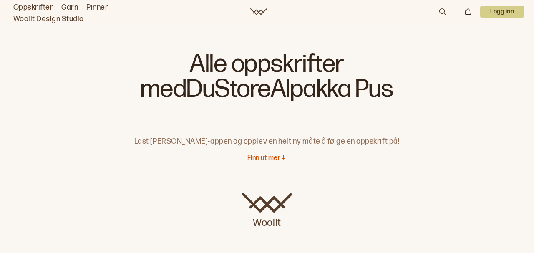
click at [442, 9] on icon at bounding box center [442, 11] width 9 height 9
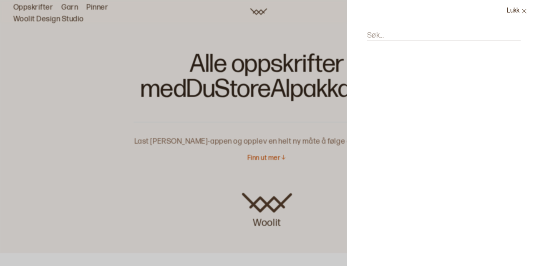
click at [398, 31] on input "Søk..." at bounding box center [444, 35] width 154 height 10
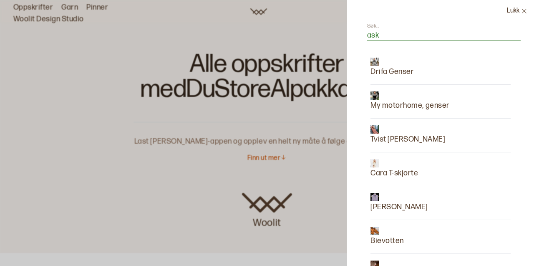
click at [391, 33] on input "ask" at bounding box center [444, 35] width 154 height 10
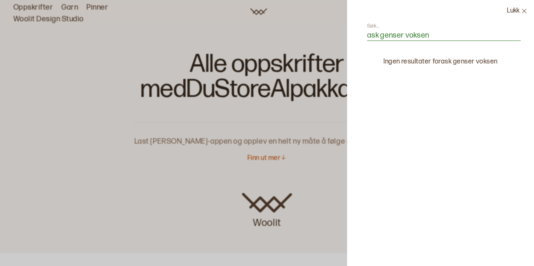
click at [442, 34] on input "ask genser voksen" at bounding box center [444, 35] width 154 height 10
type input "a"
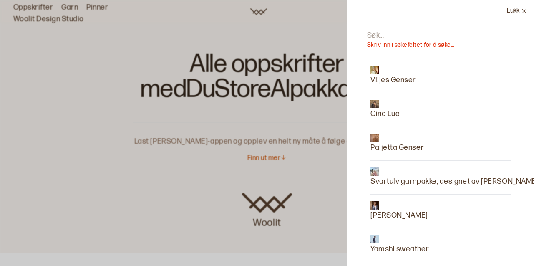
click at [405, 79] on p "Viljes Genser" at bounding box center [392, 80] width 45 height 12
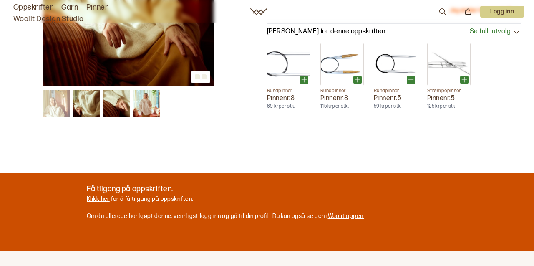
scroll to position [165, 0]
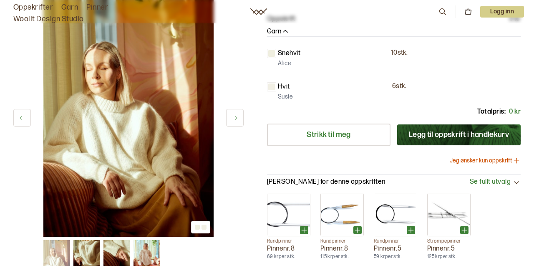
click at [237, 121] on icon at bounding box center [235, 117] width 6 height 6
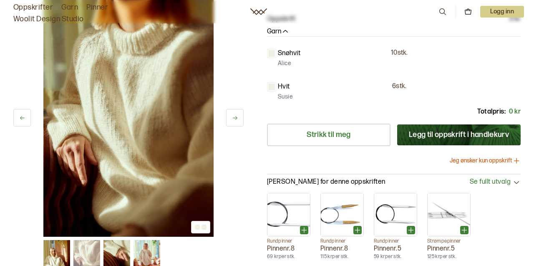
click at [237, 121] on icon at bounding box center [235, 117] width 6 height 6
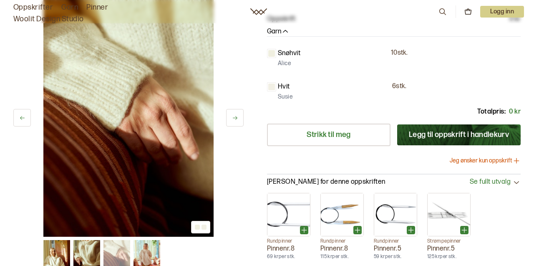
click at [237, 121] on icon at bounding box center [235, 117] width 6 height 6
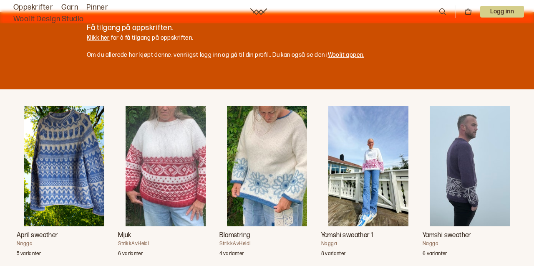
scroll to position [478, 0]
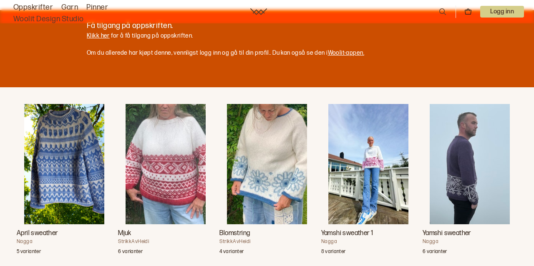
click at [103, 39] on link "Klikk her" at bounding box center [98, 35] width 23 height 7
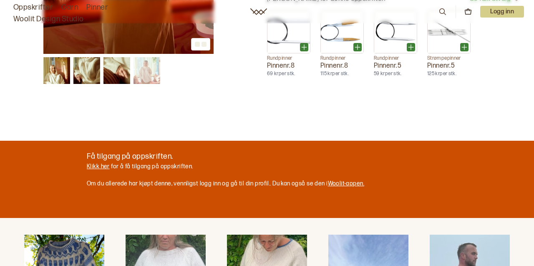
scroll to position [368, 0]
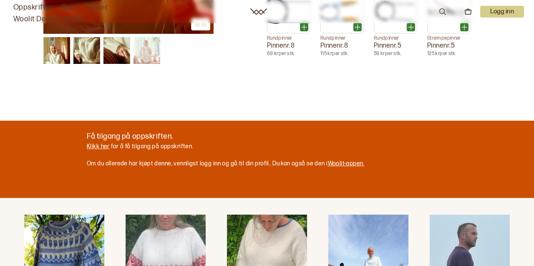
click at [98, 142] on p "Få tilgang på oppskriften." at bounding box center [225, 137] width 277 height 12
click at [96, 151] on p "Klikk her for å få tilgang på oppskriften." at bounding box center [225, 146] width 277 height 8
click at [95, 150] on link "Klikk her" at bounding box center [98, 146] width 23 height 7
